Goal: Task Accomplishment & Management: Manage account settings

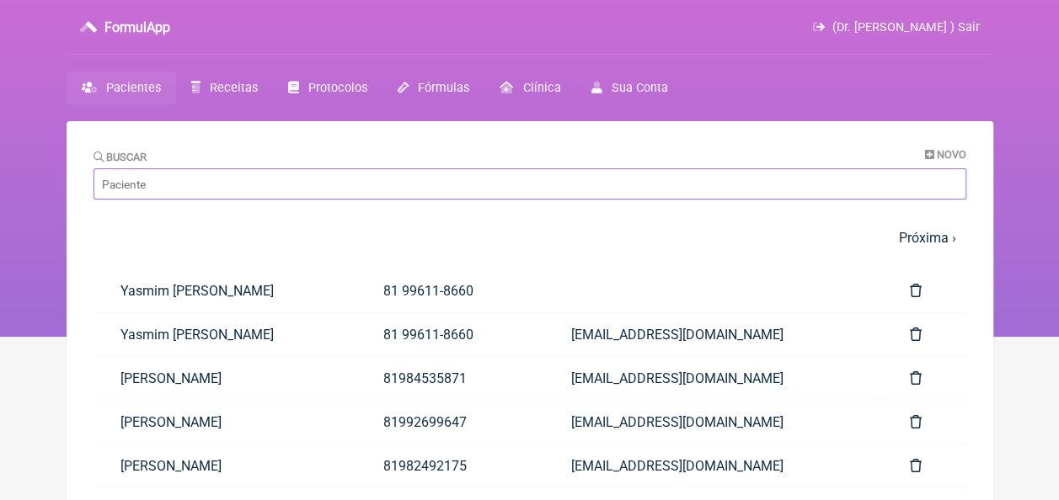
click at [228, 182] on input "Buscar" at bounding box center [530, 183] width 873 height 31
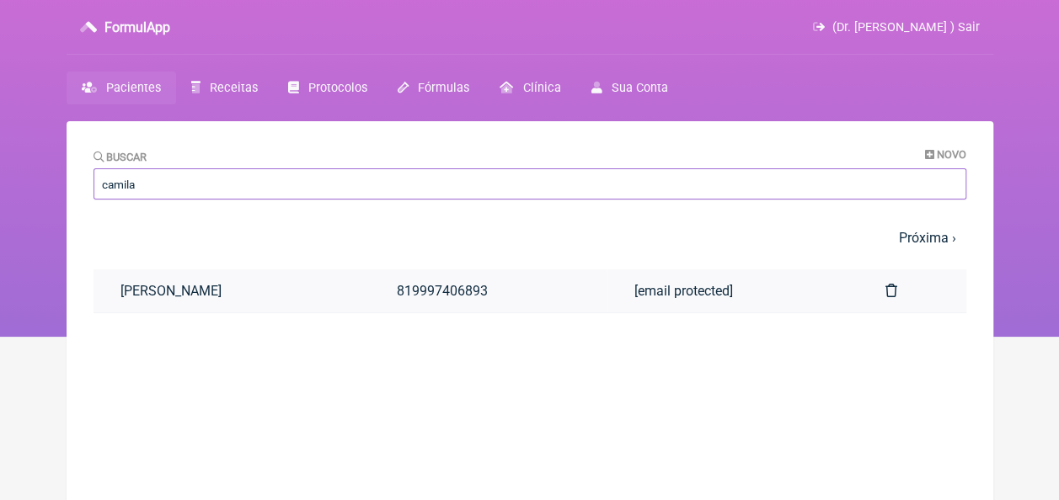
type input "camila"
click at [231, 291] on link "Camila Roberta do Nascimento" at bounding box center [232, 291] width 276 height 43
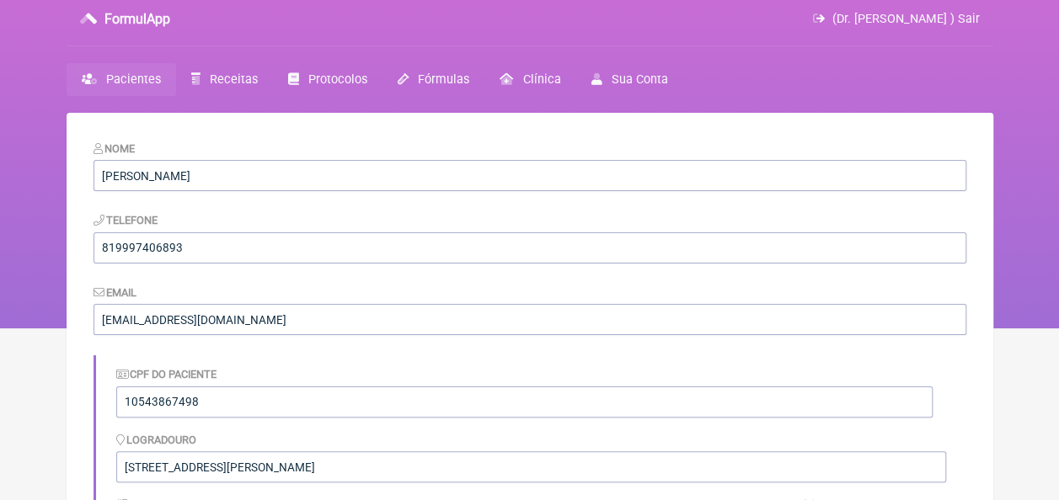
scroll to position [430, 0]
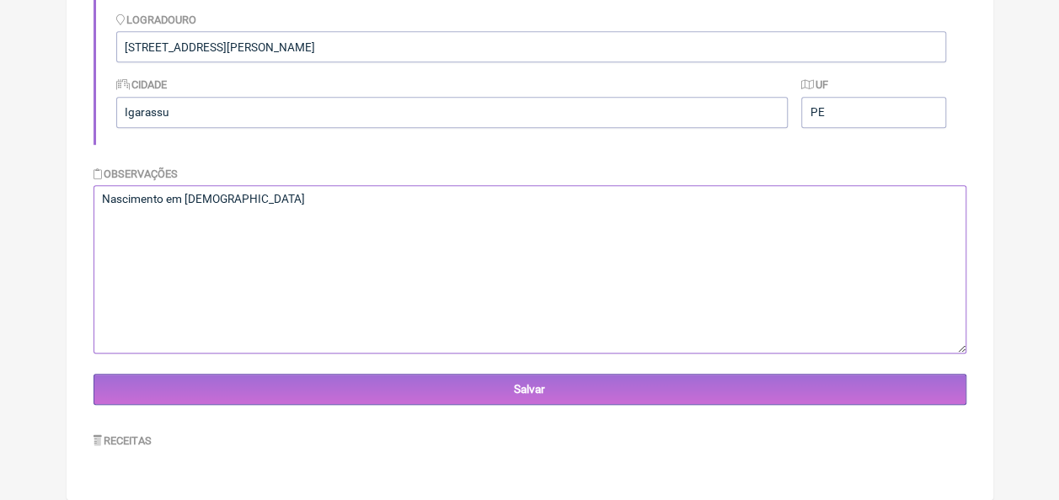
click at [274, 206] on textarea "Nascimento em 02/09/1991" at bounding box center [530, 269] width 873 height 168
paste textarea "Boa tarde! Agradeço por compartilhar os exames da sua paciente, Camila Roberta …"
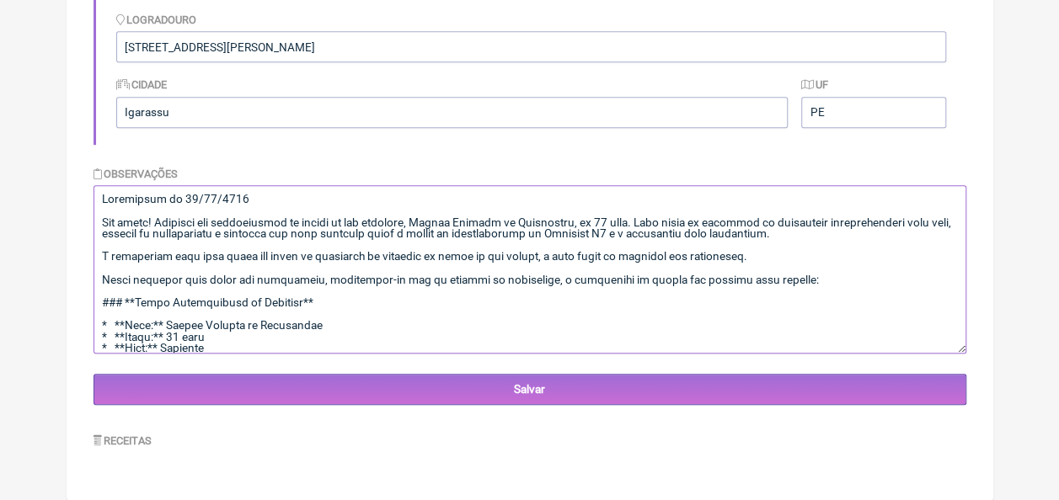
scroll to position [3784, 0]
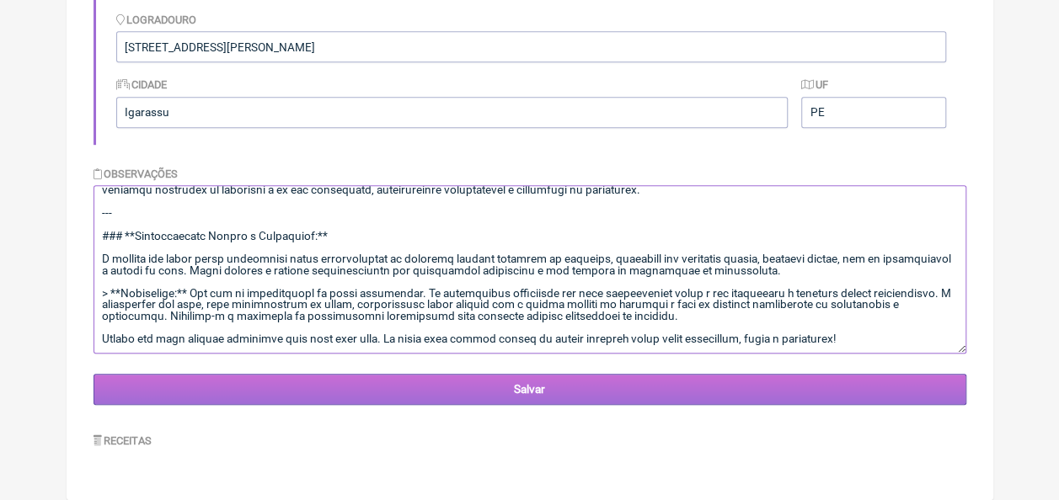
type textarea "Nascimento em 02/09/1991 Boa tarde! Agradeço por compartilhar os exames da sua …"
click at [467, 385] on input "Salvar" at bounding box center [530, 389] width 873 height 31
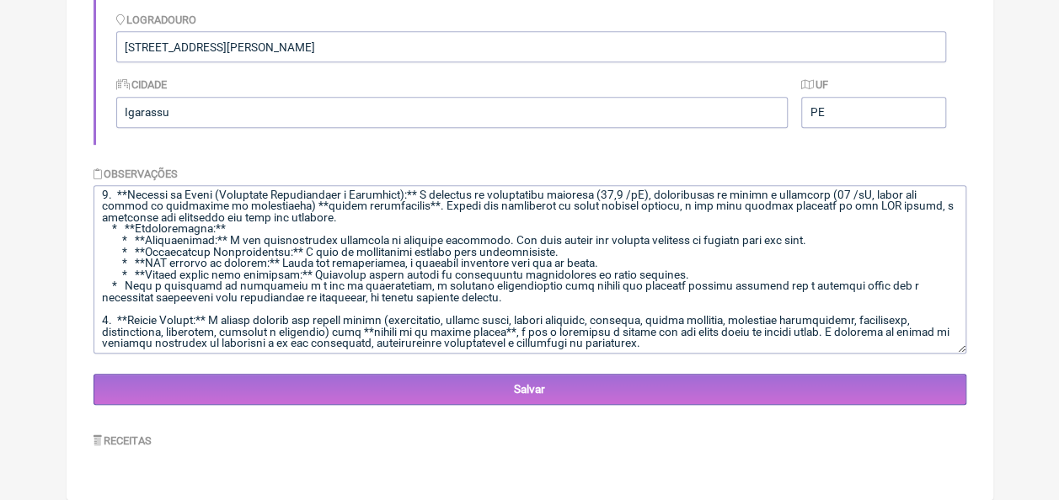
scroll to position [3791, 0]
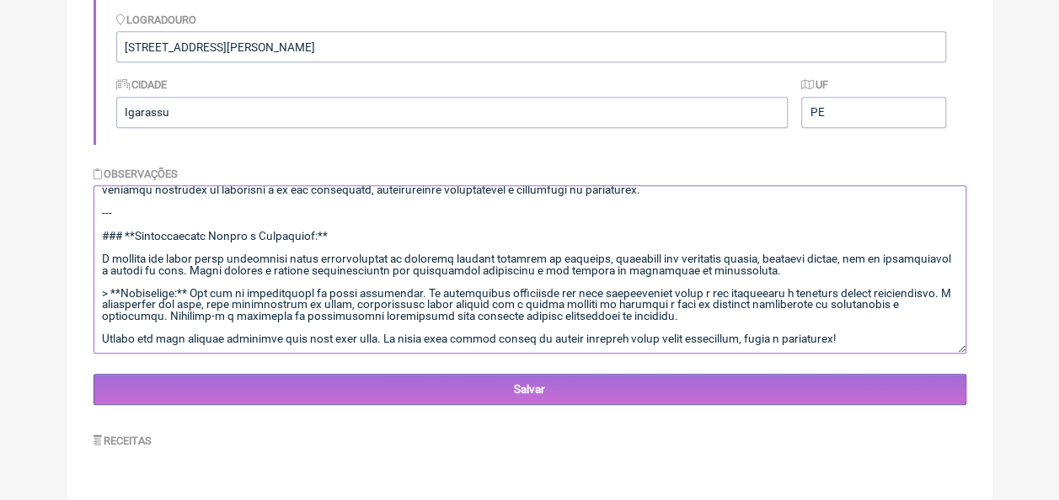
click at [855, 334] on textarea at bounding box center [530, 269] width 873 height 168
paste textarea "Com certeza! Diante de um resultado de Estradiol tão baixo para uma mulher de 3…"
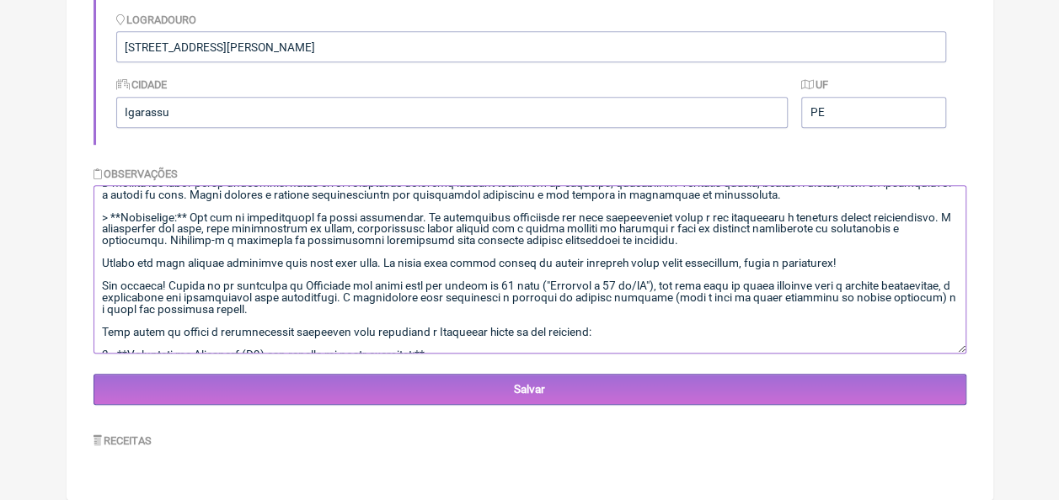
scroll to position [4553, 0]
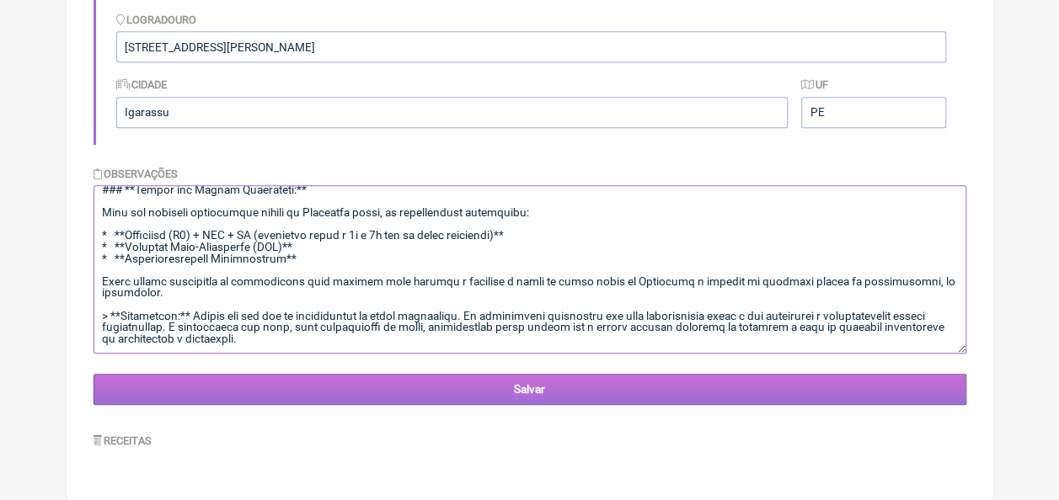
type textarea "Nascimento em 02/09/1991 Boa tarde! Agradeço por compartilhar os exames da sua …"
click at [455, 404] on input "Salvar" at bounding box center [530, 389] width 873 height 31
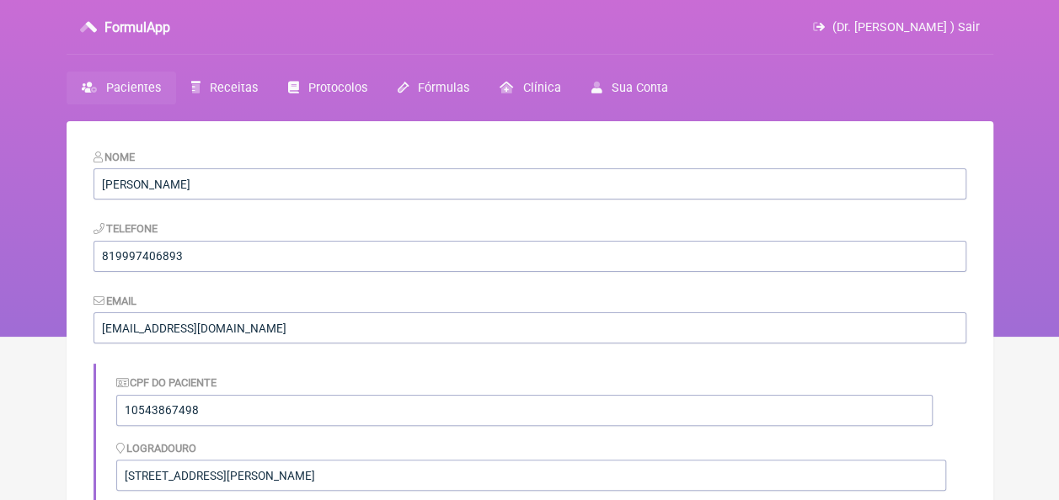
click at [150, 87] on span "Pacientes" at bounding box center [133, 88] width 55 height 14
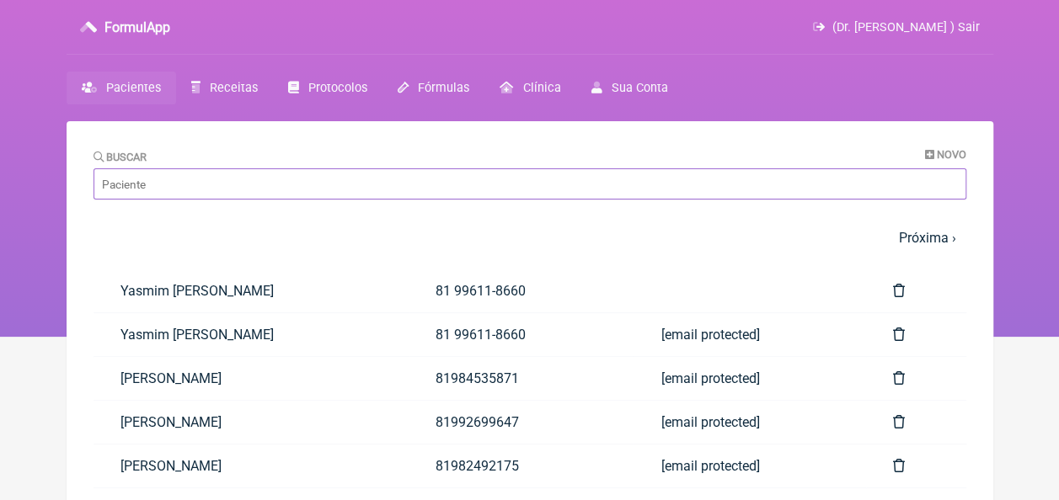
click at [395, 197] on input "Buscar" at bounding box center [530, 183] width 873 height 31
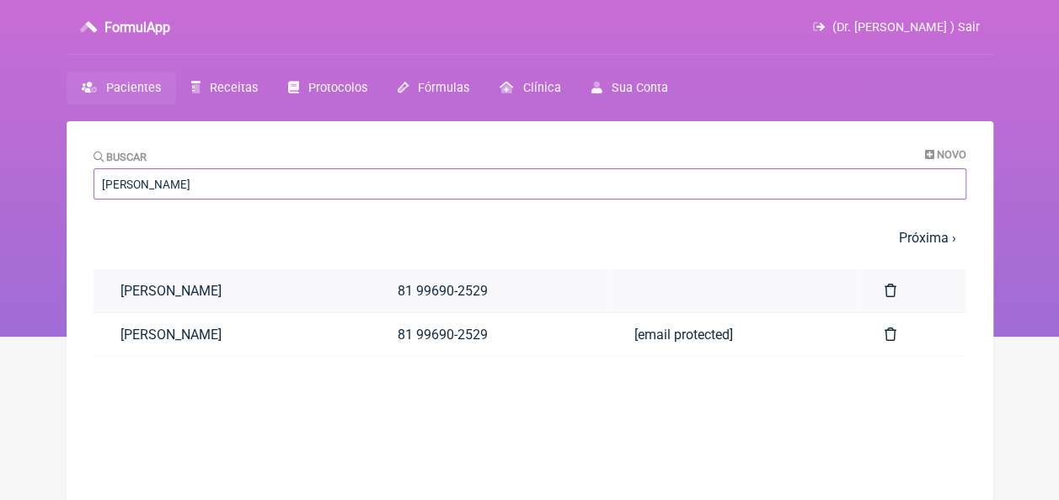
type input "jean paulo"
click at [217, 286] on link "Jean Paulo Castro Alves" at bounding box center [232, 291] width 277 height 43
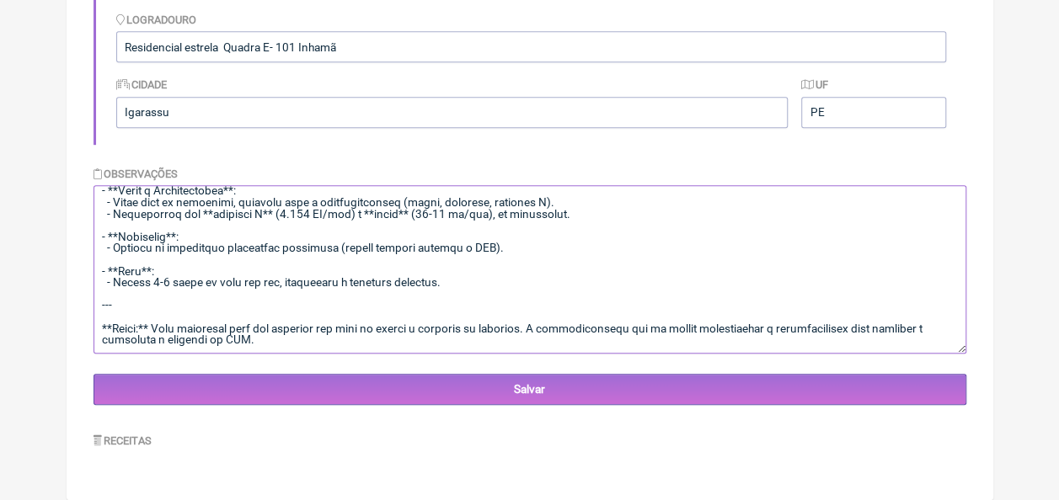
scroll to position [1051, 0]
drag, startPoint x: 101, startPoint y: 219, endPoint x: 388, endPoint y: 340, distance: 311.1
click at [384, 342] on textarea at bounding box center [530, 269] width 873 height 168
click at [325, 344] on textarea at bounding box center [530, 269] width 873 height 168
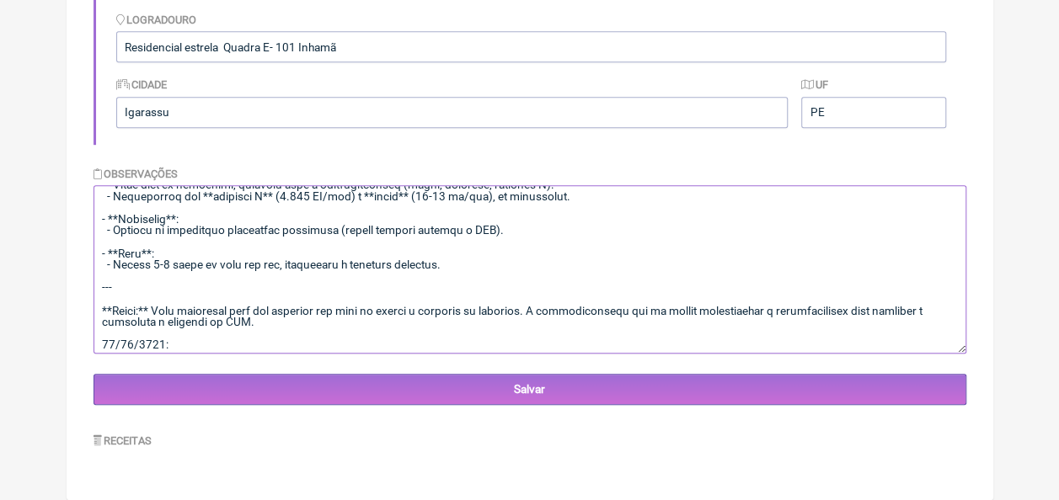
paste textarea "Se os níveis de testosterona total, testosterona livre, LH e FSH do paciente no…"
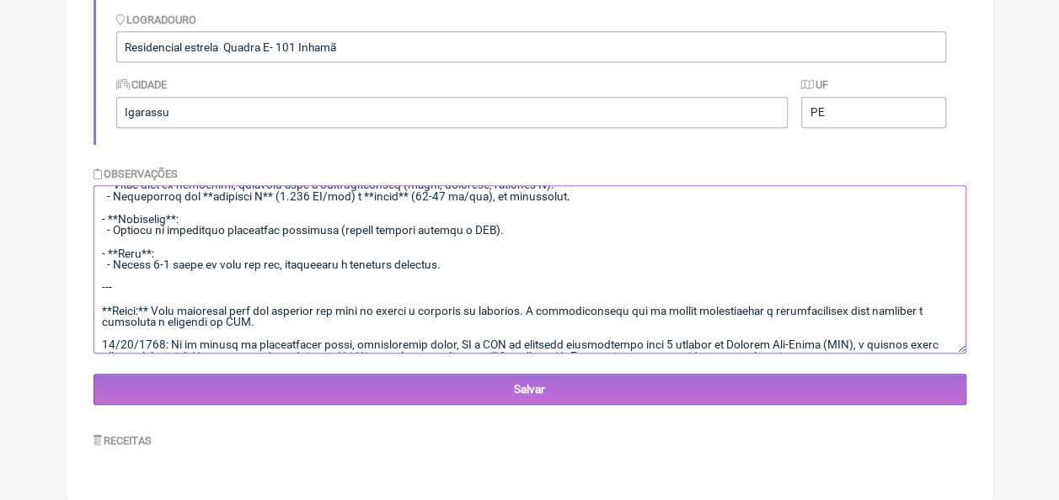
scroll to position [1905, 0]
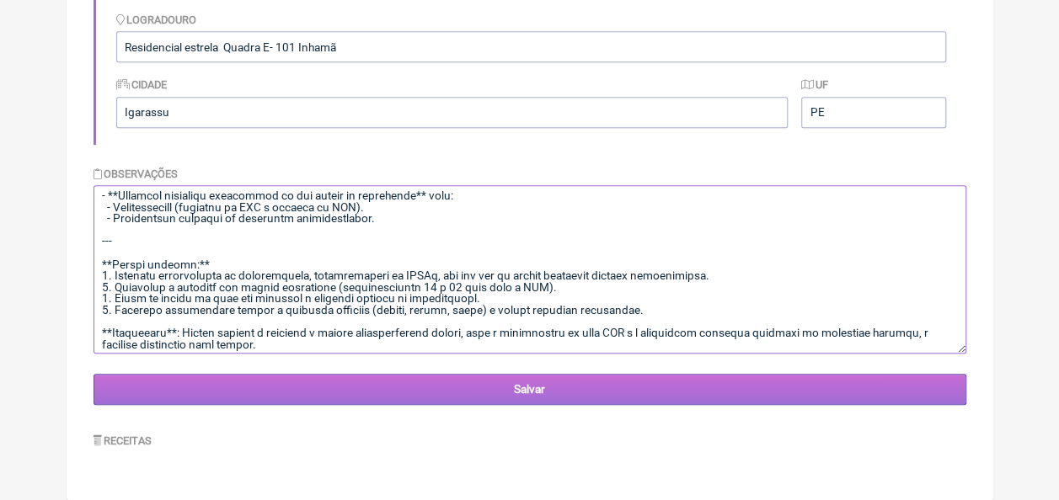
type textarea "06.07.1987 Paciente de 38 anos, fez uso de Propionato de testosterona; Fenilpro…"
click at [536, 393] on input "Salvar" at bounding box center [530, 389] width 873 height 31
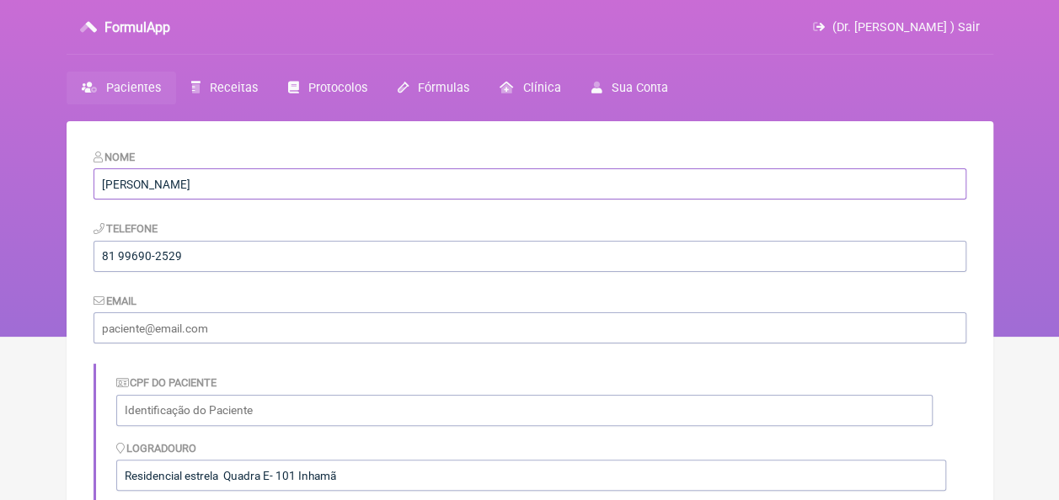
drag, startPoint x: 233, startPoint y: 184, endPoint x: 99, endPoint y: 178, distance: 134.1
click at [99, 178] on input "[PERSON_NAME]" at bounding box center [530, 183] width 873 height 31
click at [499, 293] on div "Email" at bounding box center [530, 317] width 873 height 51
click at [136, 79] on link "Pacientes" at bounding box center [122, 88] width 110 height 33
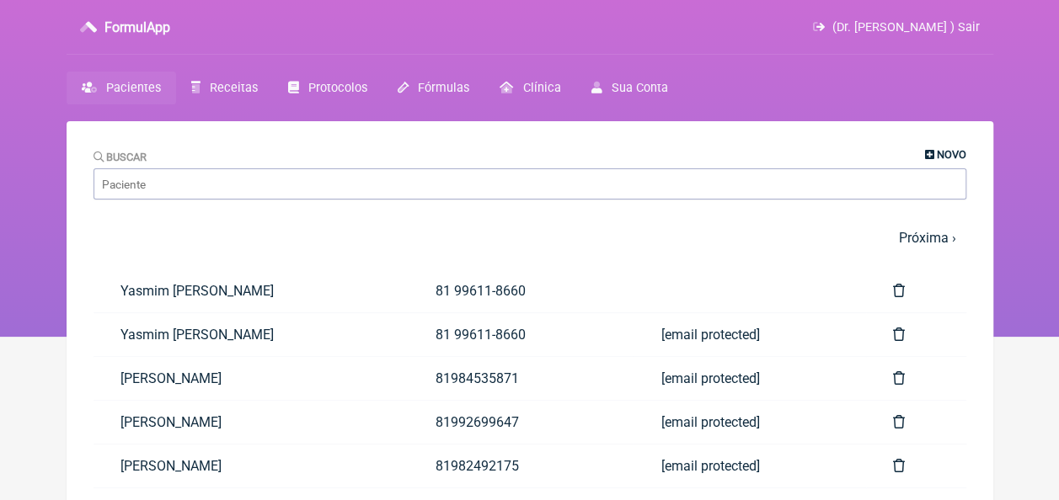
click at [952, 153] on span "Novo" at bounding box center [951, 154] width 29 height 13
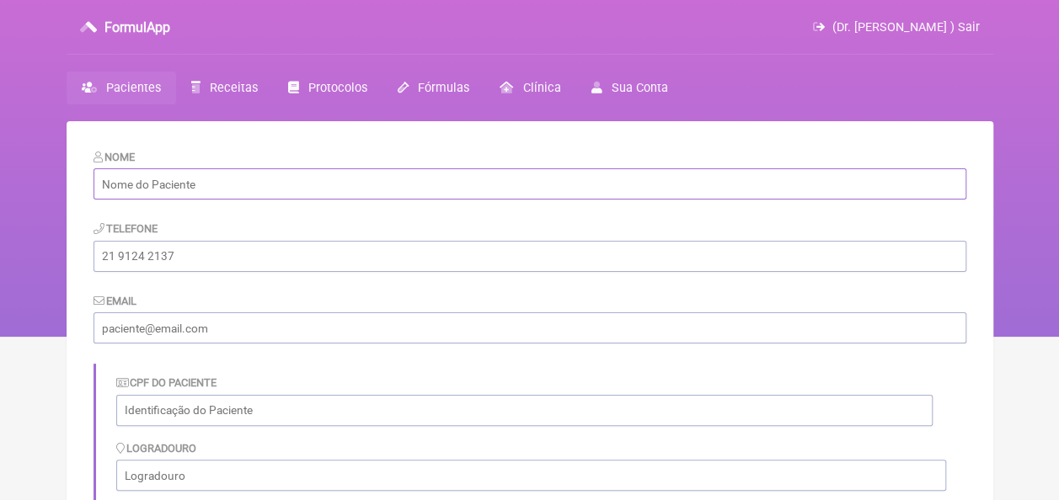
paste input "Angela Patricia de Barros Paiva"
type input "Angela Patricia de Barros Paiva"
click at [229, 258] on input "tel" at bounding box center [530, 256] width 873 height 31
paste input "81 99115-6148"
type input "81 99115-6148"
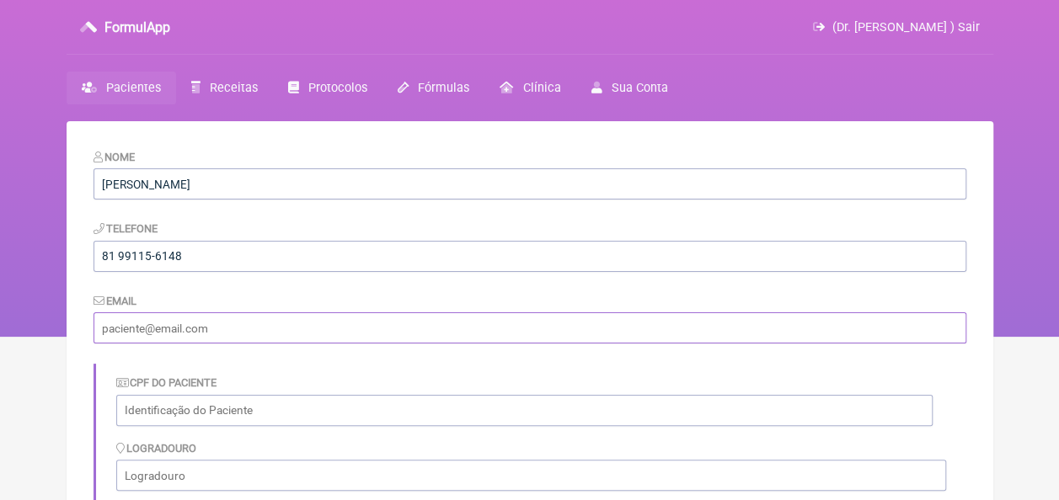
click at [238, 328] on input "email" at bounding box center [530, 328] width 873 height 31
type input "[EMAIL_ADDRESS][DOMAIN_NAME]"
type input "Ilha de Itamaracá"
type input "PE"
click at [398, 344] on input "[EMAIL_ADDRESS][DOMAIN_NAME]" at bounding box center [530, 328] width 873 height 31
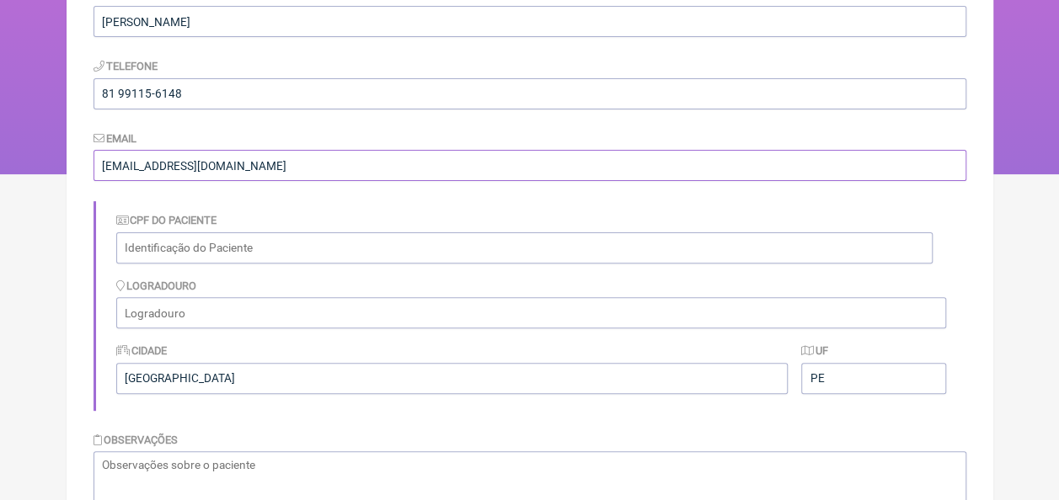
scroll to position [168, 0]
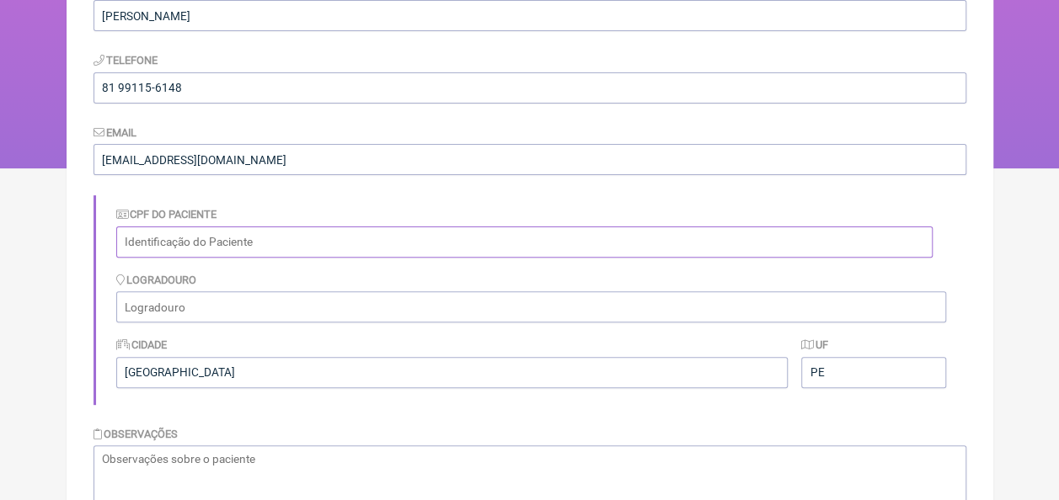
paste input "022.588.854-85"
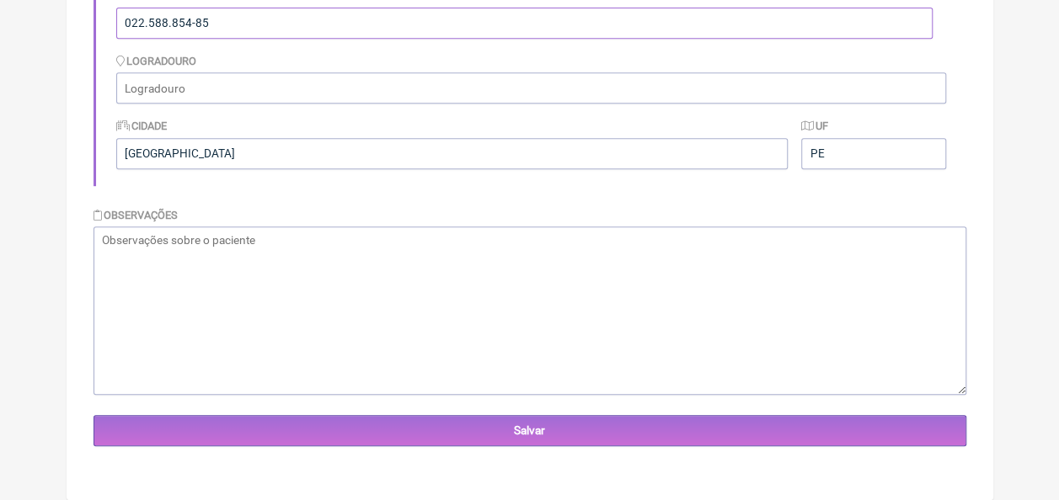
scroll to position [388, 0]
type input "022.588.854-85"
drag, startPoint x: 244, startPoint y: 156, endPoint x: 115, endPoint y: 172, distance: 129.9
click at [116, 172] on div "Cidade Ilha de Itamaracá UF PE" at bounding box center [531, 142] width 830 height 65
drag, startPoint x: 832, startPoint y: 145, endPoint x: 801, endPoint y: 147, distance: 30.4
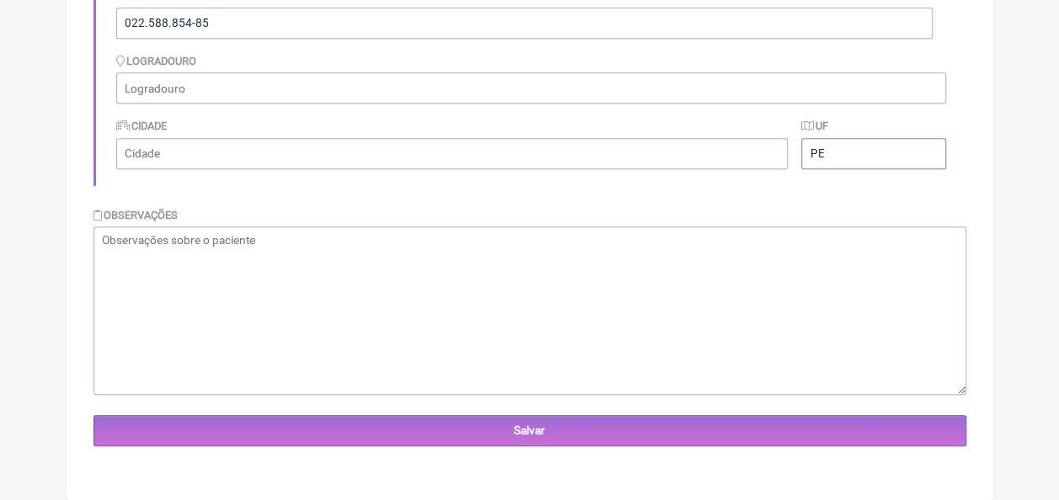
click at [801, 147] on div "Cidade UF PE" at bounding box center [531, 142] width 830 height 65
click at [641, 329] on textarea at bounding box center [530, 311] width 873 height 168
paste textarea "10/03/1976"
click at [103, 239] on textarea "10/03/1976" at bounding box center [530, 311] width 873 height 168
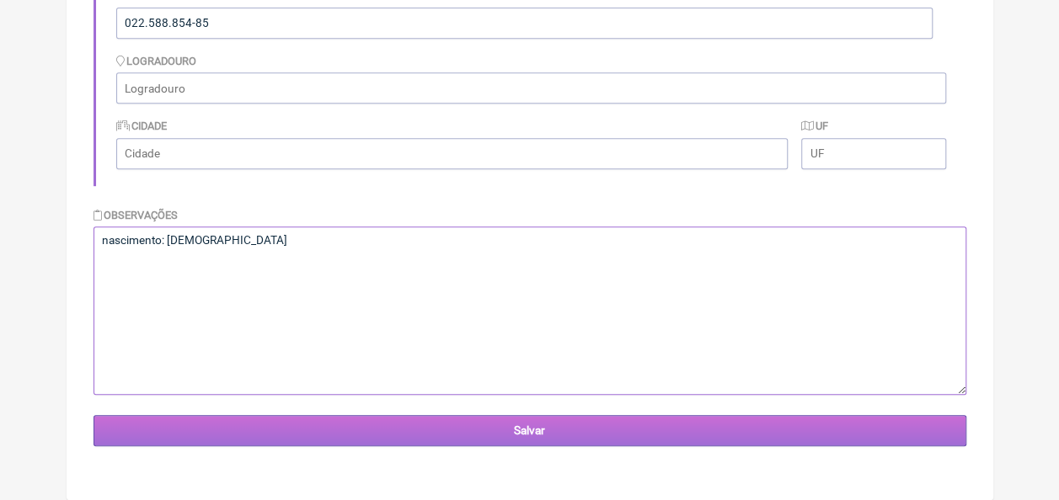
type textarea "nascimento: [DEMOGRAPHIC_DATA]"
click at [532, 436] on input "Salvar" at bounding box center [530, 430] width 873 height 31
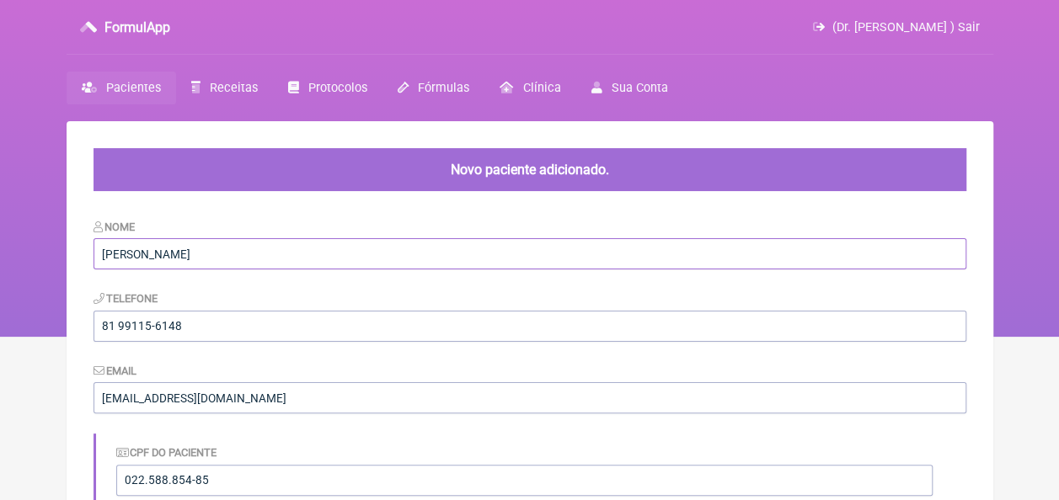
drag, startPoint x: 286, startPoint y: 254, endPoint x: 99, endPoint y: 259, distance: 187.1
click at [99, 259] on input "[PERSON_NAME]" at bounding box center [530, 253] width 873 height 31
click at [168, 259] on input "[PERSON_NAME]" at bounding box center [530, 253] width 873 height 31
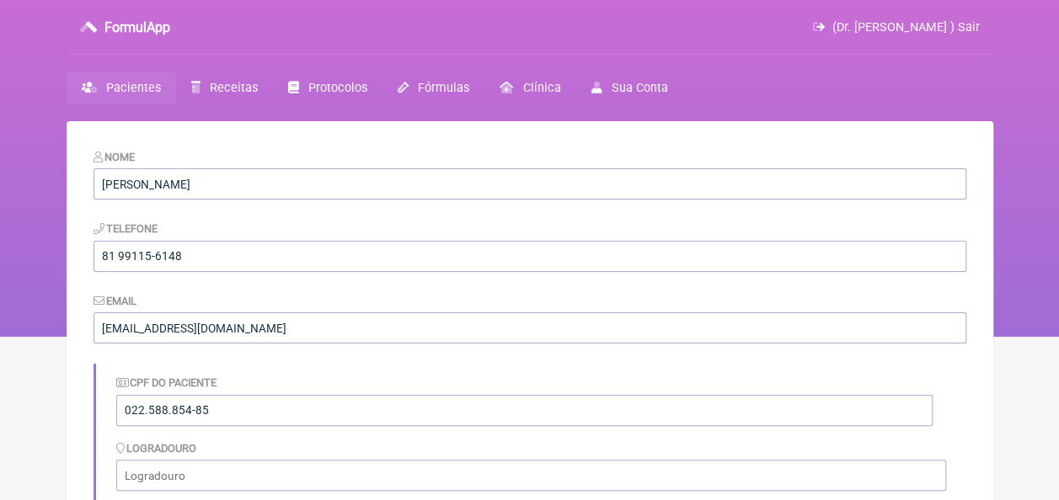
drag, startPoint x: 118, startPoint y: 259, endPoint x: 306, endPoint y: 303, distance: 193.1
click at [330, 313] on div "Email luzcaxiassaude@gmail.com" at bounding box center [530, 317] width 873 height 51
drag, startPoint x: 117, startPoint y: 184, endPoint x: 281, endPoint y: 158, distance: 166.2
click at [281, 158] on div "Nome Angela Patricia de Barros Paiva" at bounding box center [530, 173] width 873 height 51
click at [302, 265] on input "81 99115-6148" at bounding box center [530, 256] width 873 height 31
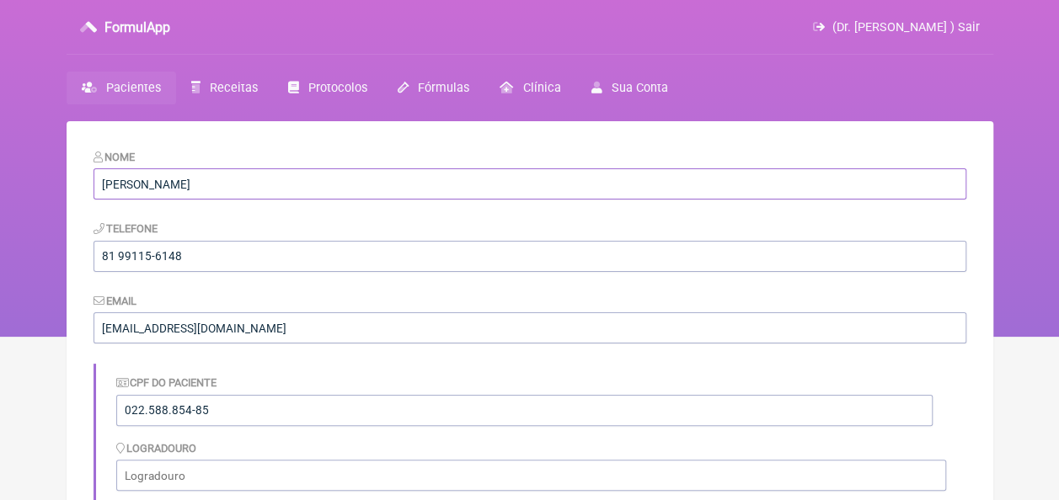
click at [111, 182] on input "[PERSON_NAME]" at bounding box center [530, 183] width 873 height 31
drag, startPoint x: 268, startPoint y: 181, endPoint x: 103, endPoint y: 184, distance: 165.2
click at [103, 184] on input "[PERSON_NAME]" at bounding box center [530, 183] width 873 height 31
drag, startPoint x: 222, startPoint y: 416, endPoint x: 102, endPoint y: 397, distance: 121.2
click at [102, 397] on div "CPF do Paciente 022.588.854-85 Logradouro Cidade UF" at bounding box center [530, 468] width 873 height 209
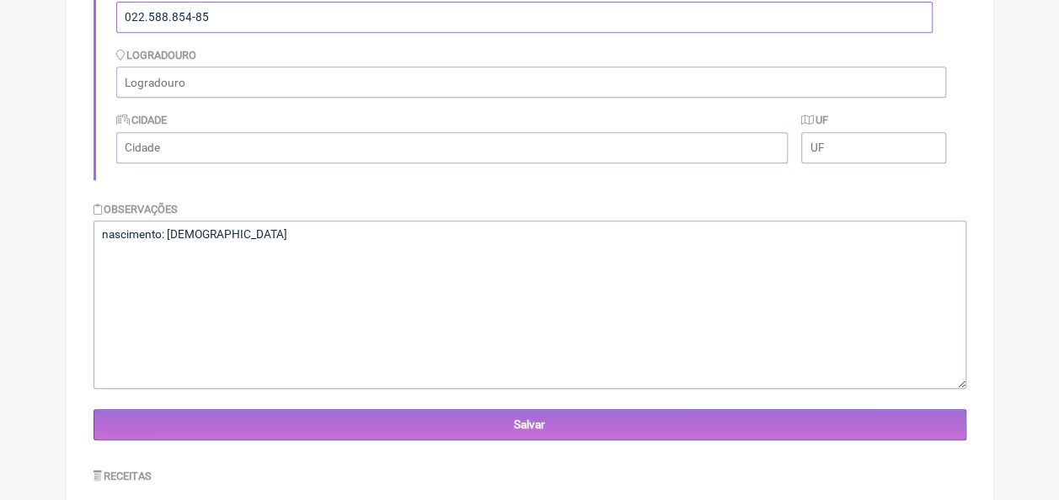
scroll to position [430, 0]
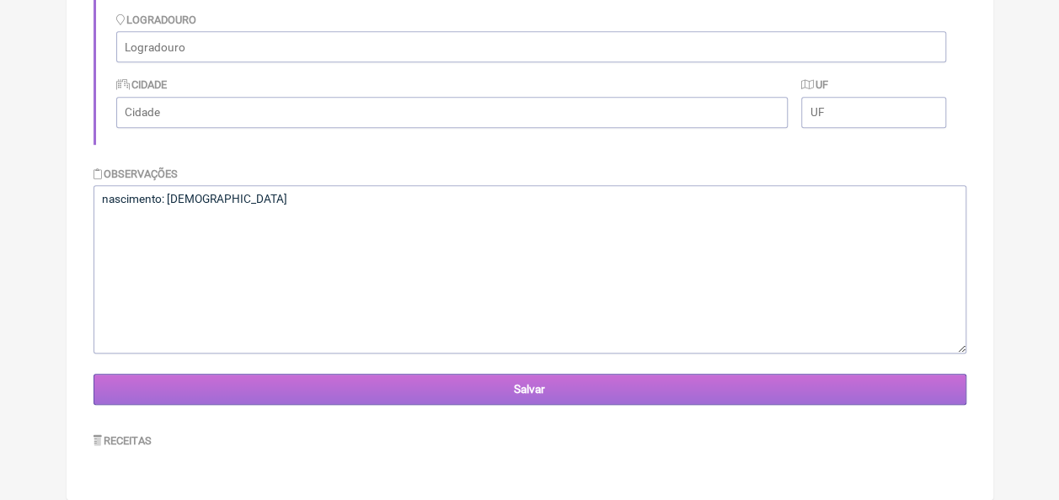
click at [506, 393] on input "Salvar" at bounding box center [530, 389] width 873 height 31
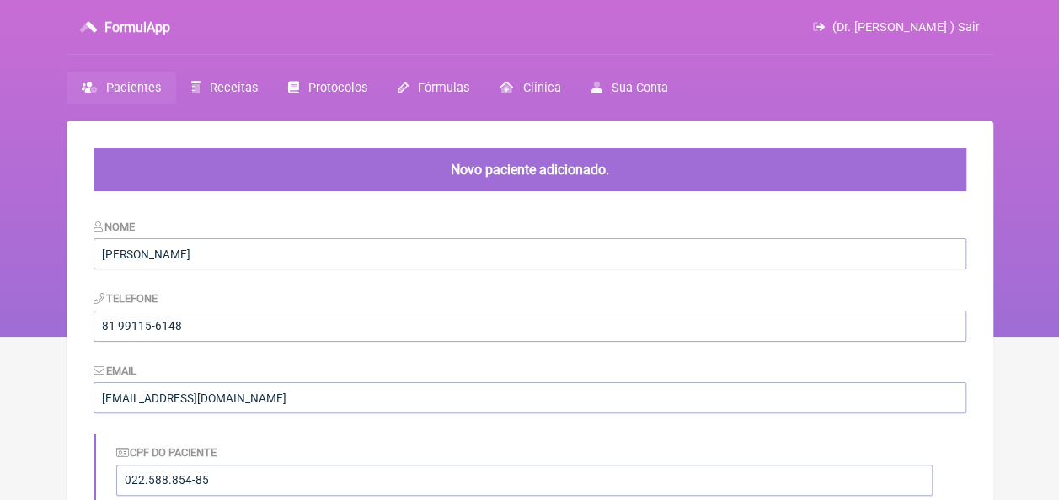
click at [150, 73] on link "Pacientes" at bounding box center [122, 88] width 110 height 33
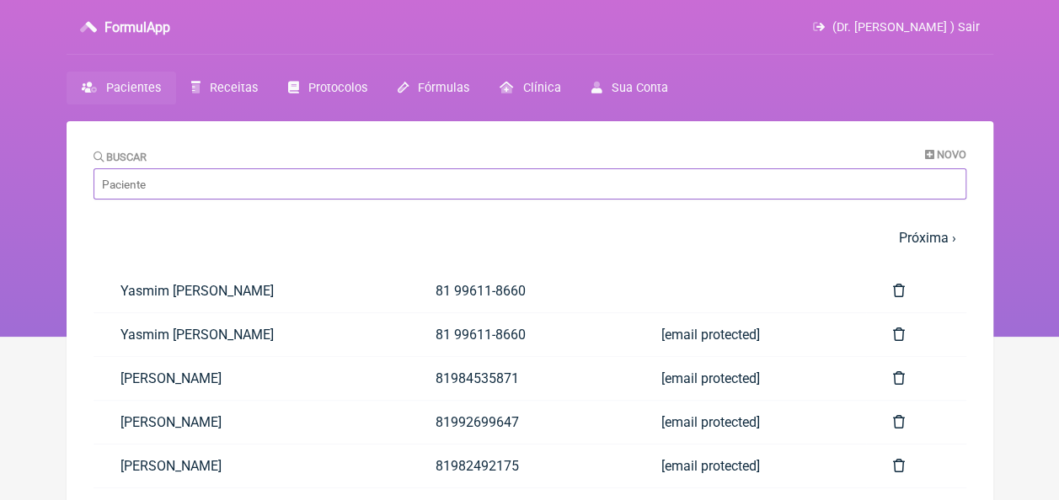
click at [388, 192] on input "Buscar" at bounding box center [530, 183] width 873 height 31
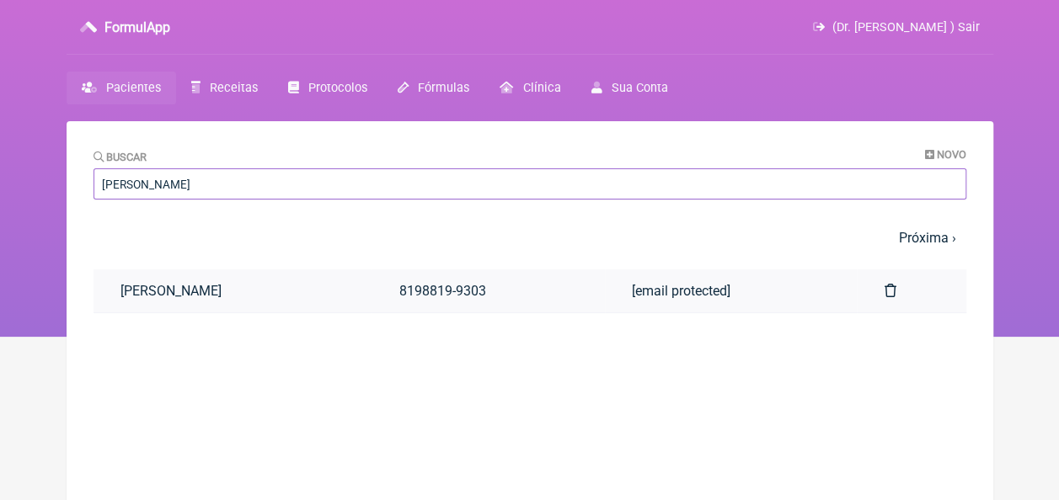
type input "[PERSON_NAME]"
click at [324, 291] on link "[PERSON_NAME]" at bounding box center [233, 291] width 279 height 43
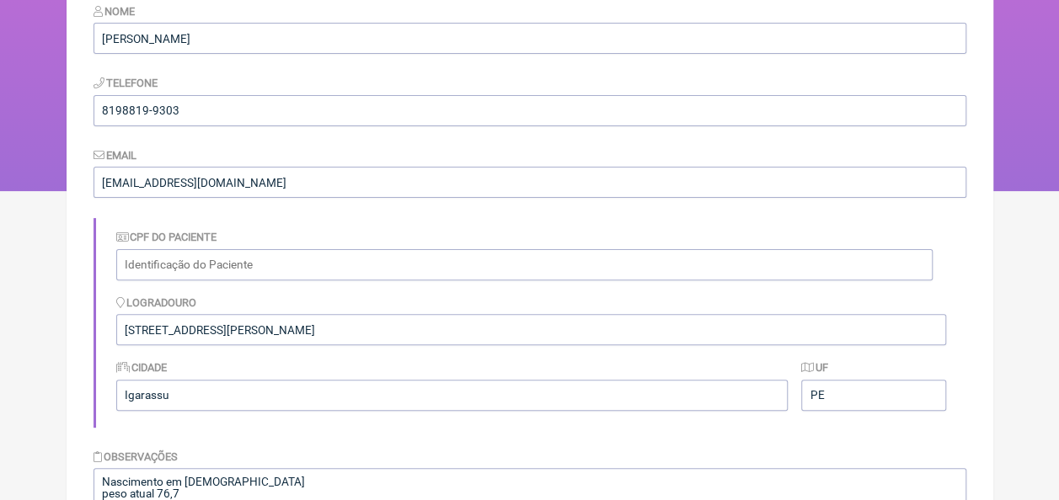
scroll to position [337, 0]
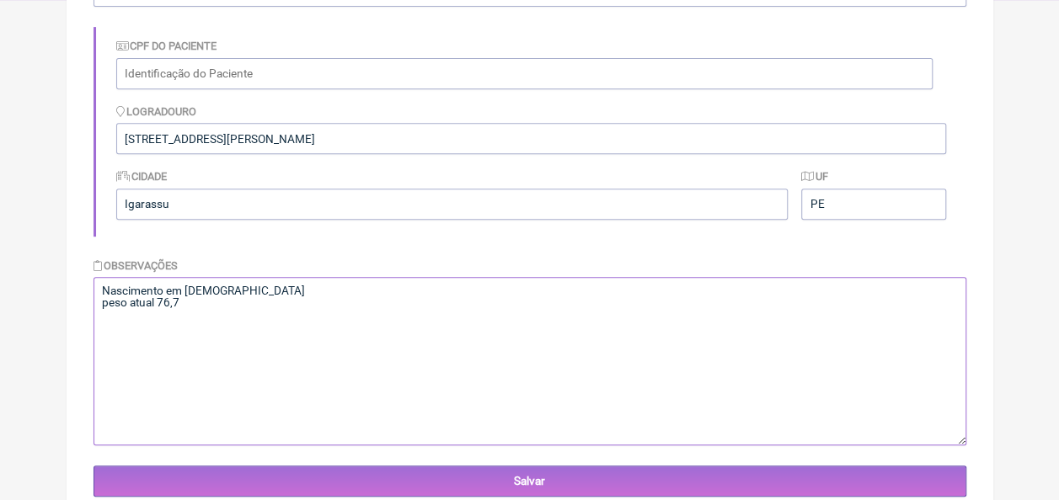
click at [260, 327] on textarea "Nascimento em [DEMOGRAPHIC_DATA] peso atual 76,7" at bounding box center [530, 361] width 873 height 168
click at [109, 322] on textarea "Nascimento em [DEMOGRAPHIC_DATA] peso atual 76,7" at bounding box center [530, 361] width 873 height 168
click at [349, 334] on textarea "Nascimento em [DEMOGRAPHIC_DATA] peso atual 76,7" at bounding box center [530, 361] width 873 height 168
type textarea "Nascimento em [DEMOGRAPHIC_DATA] peso atual 76,7 Paciente em reposição de vitam…"
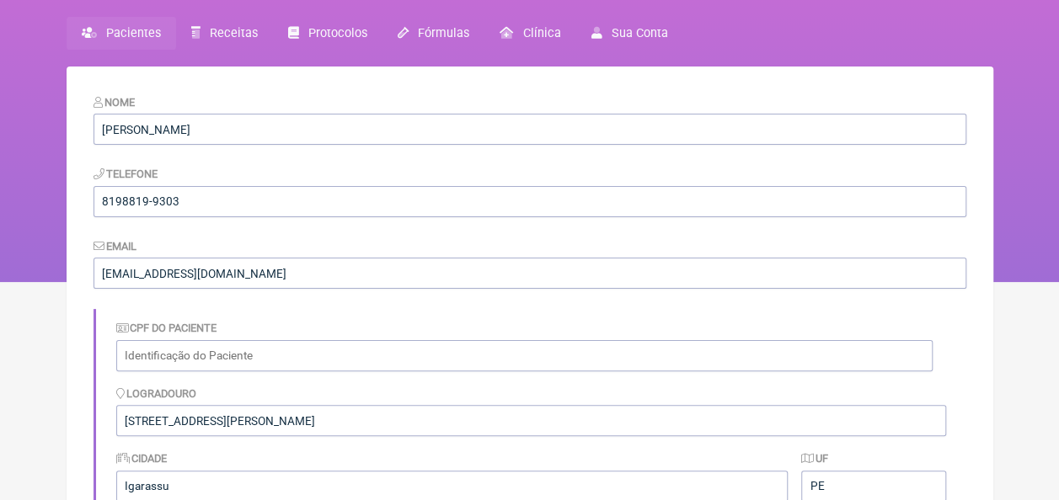
scroll to position [0, 0]
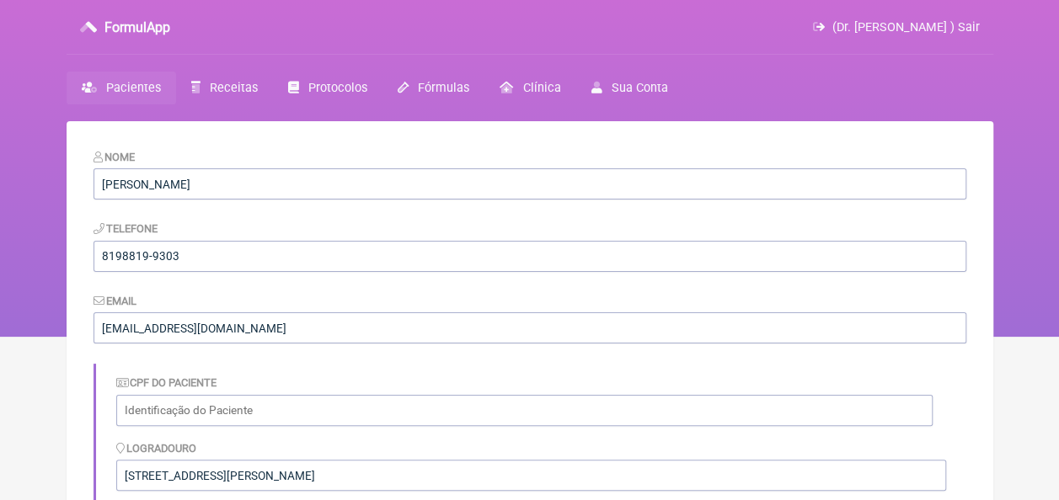
click at [150, 78] on link "Pacientes" at bounding box center [122, 88] width 110 height 33
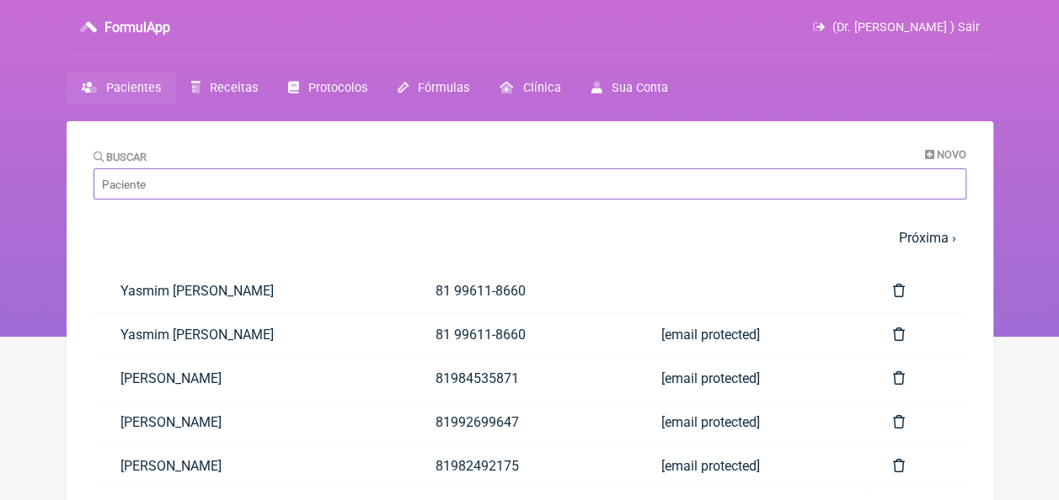
click at [238, 181] on input "Buscar" at bounding box center [530, 183] width 873 height 31
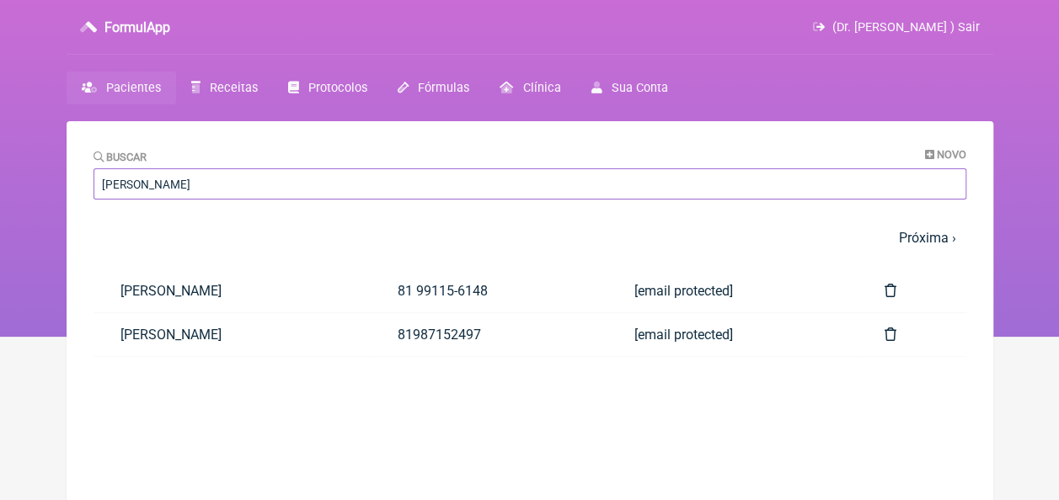
type input "[PERSON_NAME]"
click at [201, 295] on link "[PERSON_NAME]" at bounding box center [232, 291] width 277 height 43
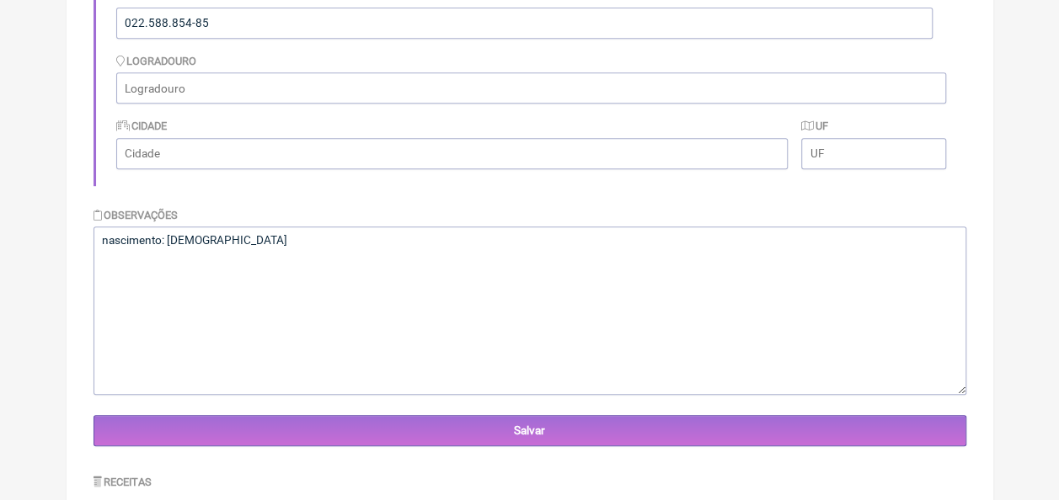
scroll to position [430, 0]
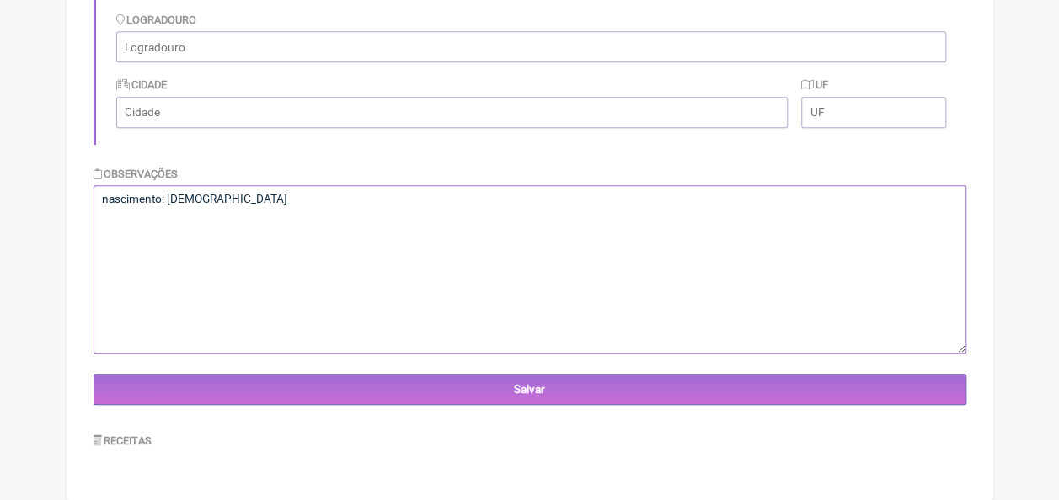
click at [256, 216] on textarea "nascimento: [DEMOGRAPHIC_DATA]" at bounding box center [530, 269] width 873 height 168
type textarea "nascimento: [DEMOGRAPHIC_DATA] Peso 83,2 Pretende perder peso."
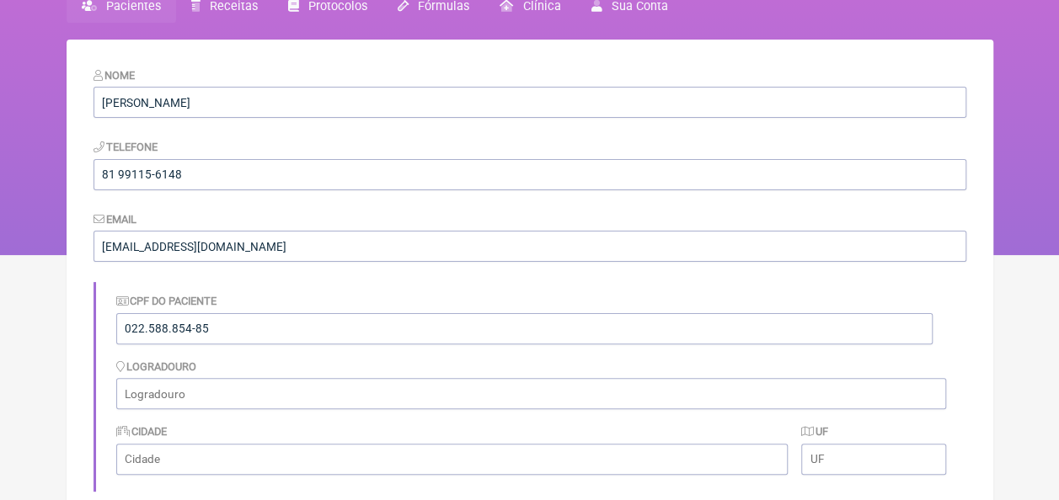
scroll to position [0, 0]
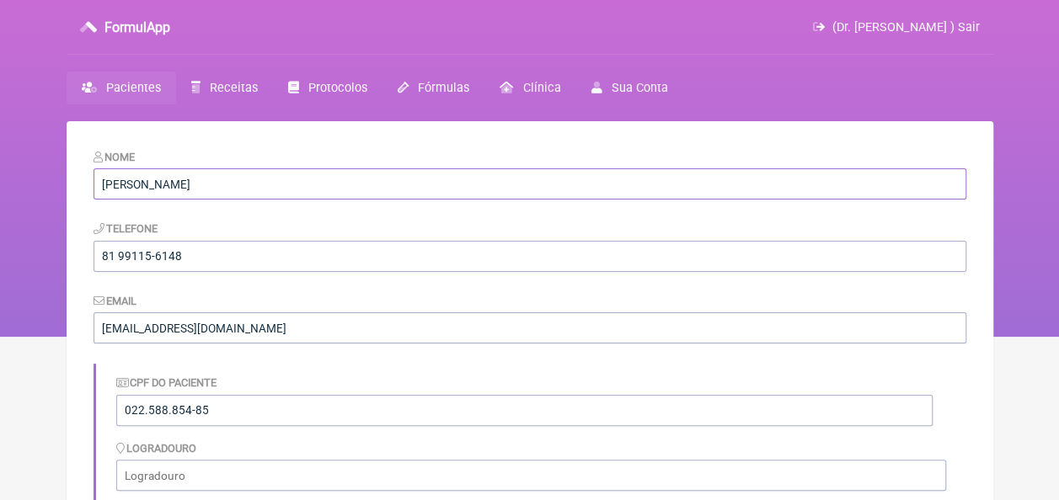
drag, startPoint x: 291, startPoint y: 188, endPoint x: 102, endPoint y: 185, distance: 189.6
click at [102, 185] on input "[PERSON_NAME]" at bounding box center [530, 183] width 873 height 31
